Goal: Transaction & Acquisition: Purchase product/service

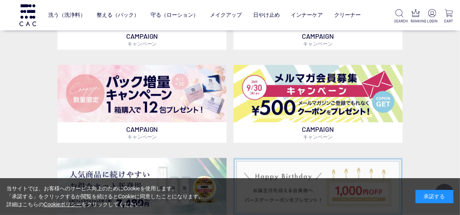
scroll to position [213, 0]
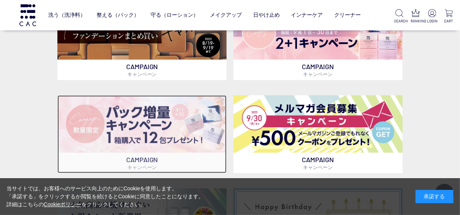
click at [197, 143] on img at bounding box center [141, 123] width 169 height 57
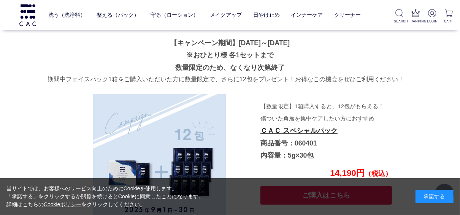
scroll to position [2145, 0]
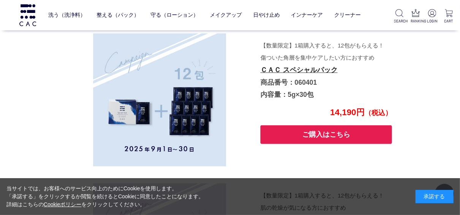
click at [279, 138] on button "ご購入はこちら" at bounding box center [327, 135] width 132 height 19
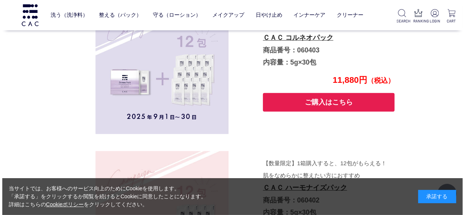
scroll to position [2236, 0]
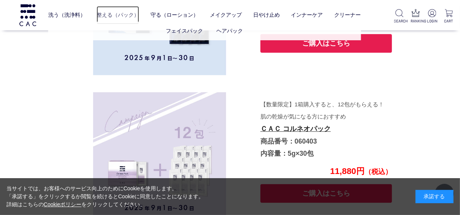
click at [118, 14] on link "整える（パック）" at bounding box center [118, 15] width 43 height 18
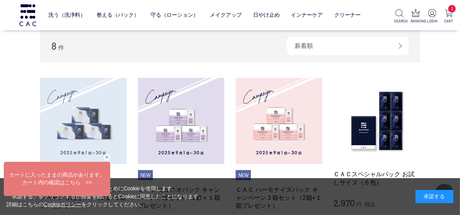
scroll to position [183, 0]
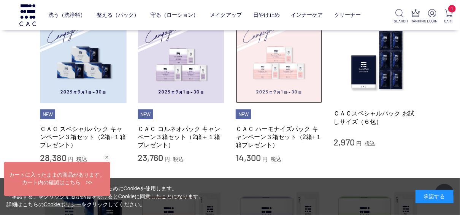
click at [277, 67] on img at bounding box center [279, 60] width 87 height 87
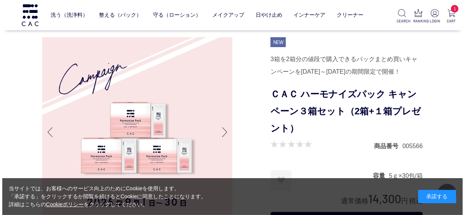
scroll to position [91, 0]
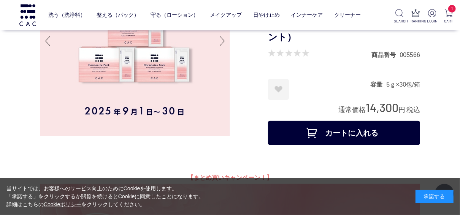
click at [278, 139] on button "カートに入れる" at bounding box center [344, 133] width 152 height 24
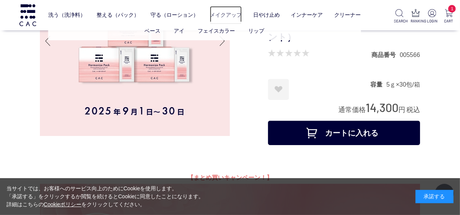
click at [226, 14] on link "メイクアップ" at bounding box center [226, 15] width 32 height 18
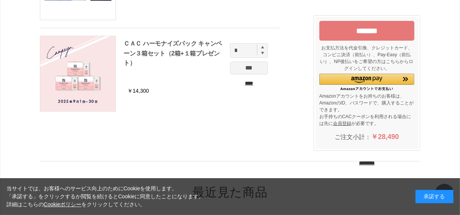
scroll to position [30, 0]
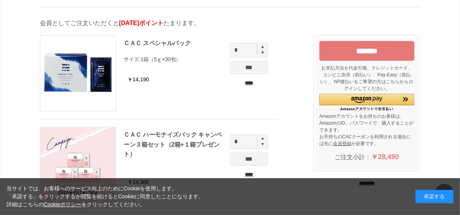
click at [264, 138] on img at bounding box center [262, 138] width 3 height 3
type input "*"
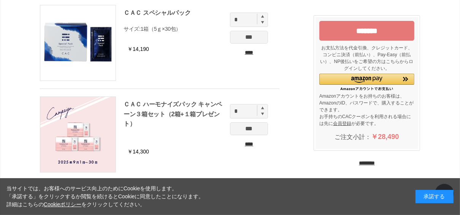
scroll to position [0, 0]
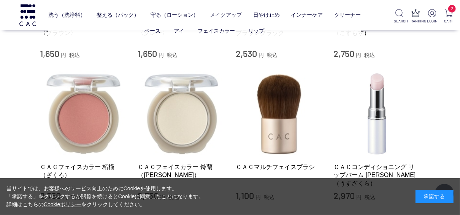
scroll to position [974, 0]
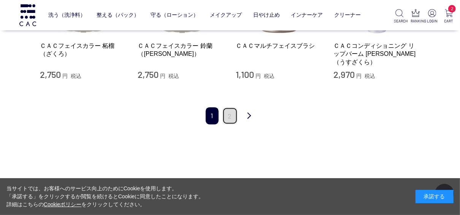
click at [231, 107] on link "2" at bounding box center [230, 115] width 15 height 17
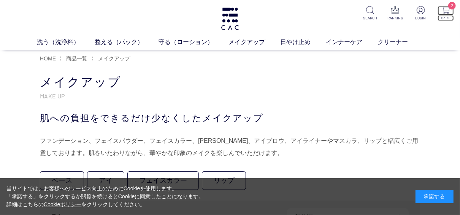
click at [446, 8] on img at bounding box center [446, 10] width 8 height 8
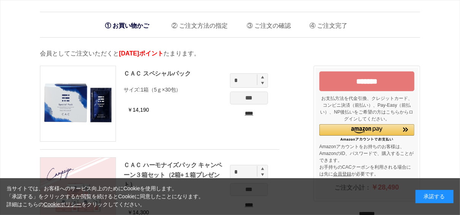
scroll to position [61, 0]
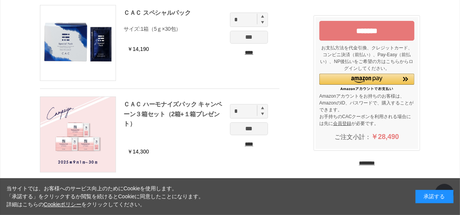
click at [262, 107] on img at bounding box center [262, 108] width 3 height 3
type input "*"
click at [253, 135] on div "*** ****" at bounding box center [249, 136] width 38 height 26
click at [255, 131] on input "***" at bounding box center [249, 129] width 38 height 13
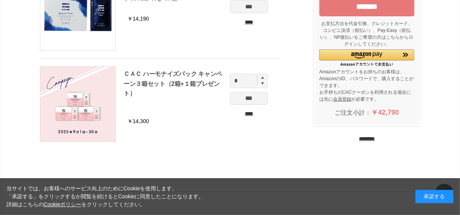
scroll to position [30, 0]
